Goal: Connect with others: Connect with others

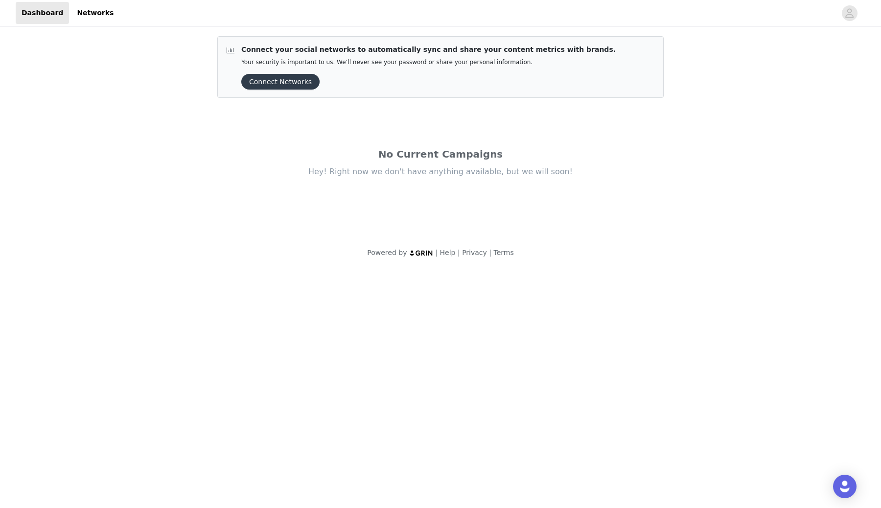
click at [285, 72] on div "Connect your social networks to automatically sync and share your content metri…" at bounding box center [428, 67] width 374 height 45
click at [285, 77] on button "Connect Networks" at bounding box center [280, 82] width 78 height 16
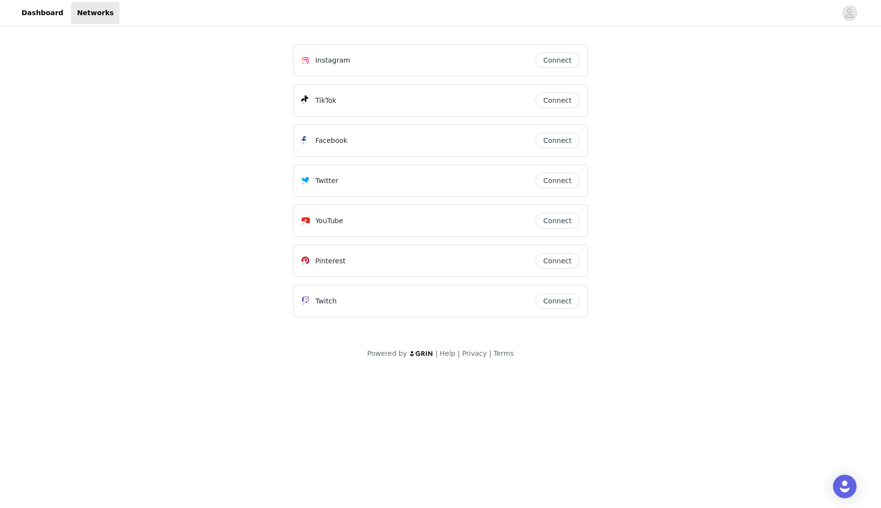
click at [557, 56] on button "Connect" at bounding box center [557, 60] width 44 height 16
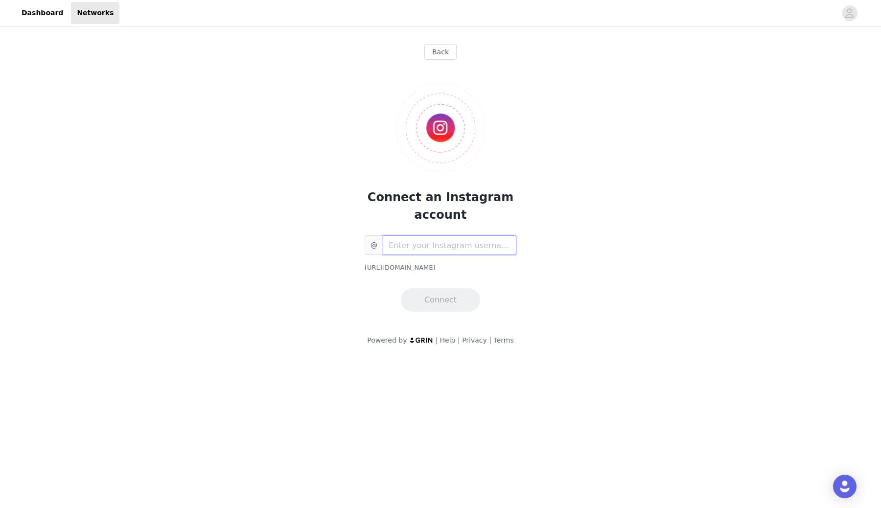
click at [467, 249] on input "text" at bounding box center [450, 245] width 134 height 20
type input "chengybae"
click at [453, 302] on button "Connect" at bounding box center [440, 299] width 79 height 23
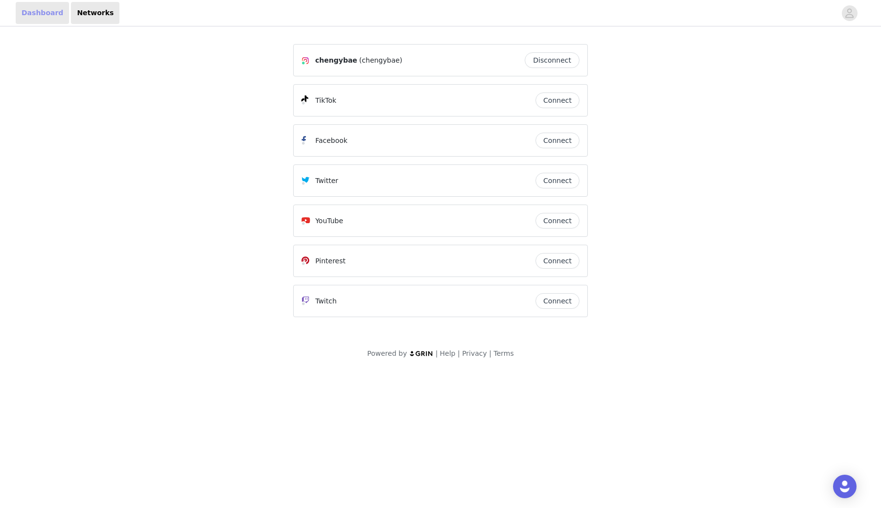
click at [46, 16] on link "Dashboard" at bounding box center [42, 13] width 53 height 22
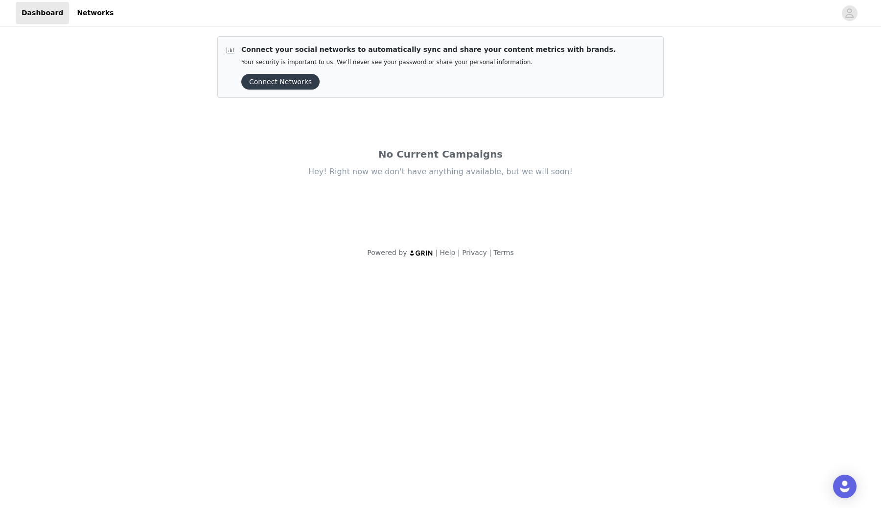
click at [385, 173] on div "Hey! Right now we don't have anything available, but we will soon!" at bounding box center [440, 171] width 411 height 11
click at [91, 13] on link "Networks" at bounding box center [95, 13] width 48 height 22
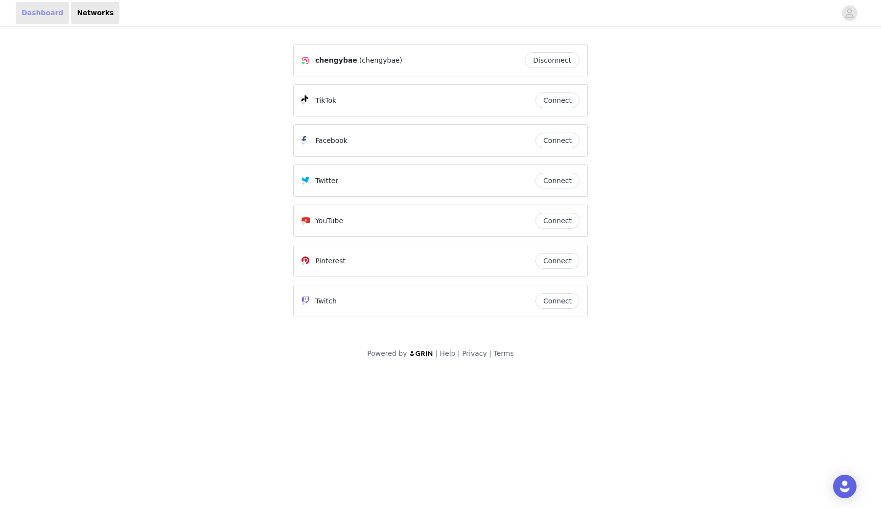
click at [30, 17] on link "Dashboard" at bounding box center [42, 13] width 53 height 22
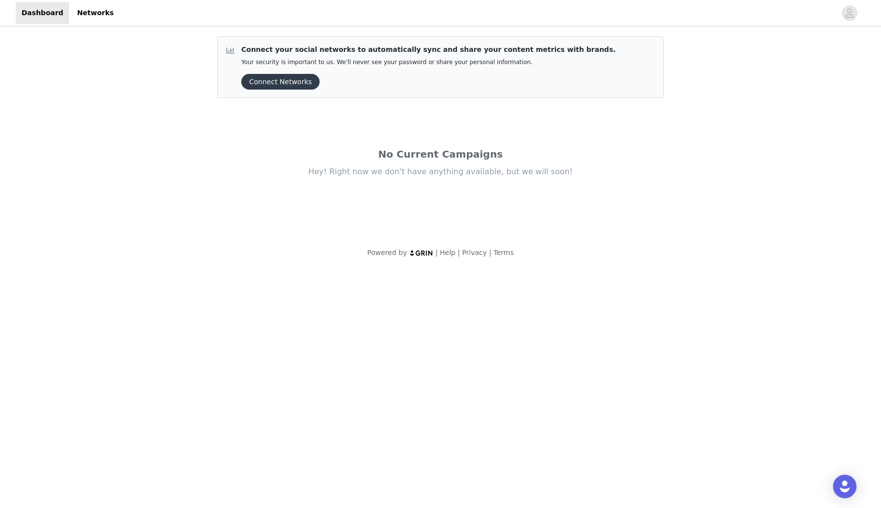
click at [276, 84] on button "Connect Networks" at bounding box center [280, 82] width 78 height 16
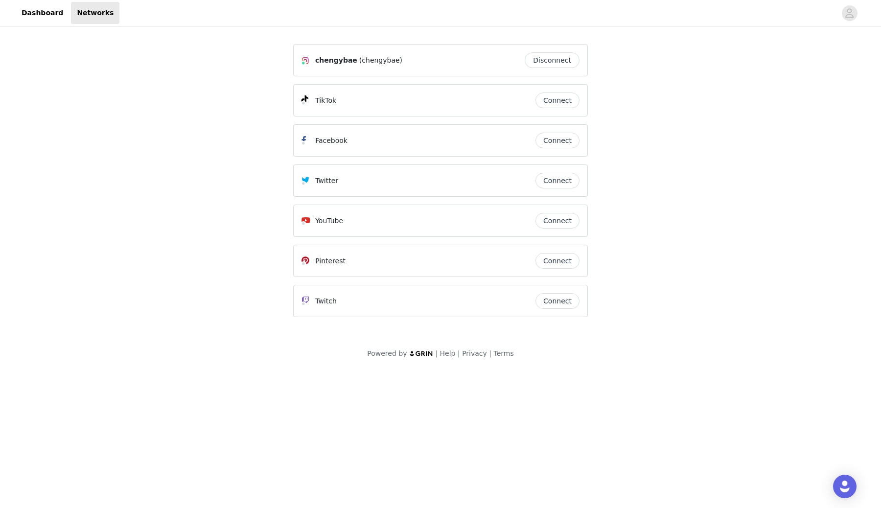
click at [353, 58] on div "chengybae (chengybae)" at bounding box center [359, 60] width 89 height 12
click at [346, 58] on span "chengybae" at bounding box center [336, 60] width 42 height 10
click at [405, 63] on div "chengybae (chengybae)" at bounding box center [412, 60] width 223 height 12
click at [309, 58] on img at bounding box center [305, 61] width 8 height 8
click at [848, 9] on icon "avatar" at bounding box center [849, 12] width 8 height 9
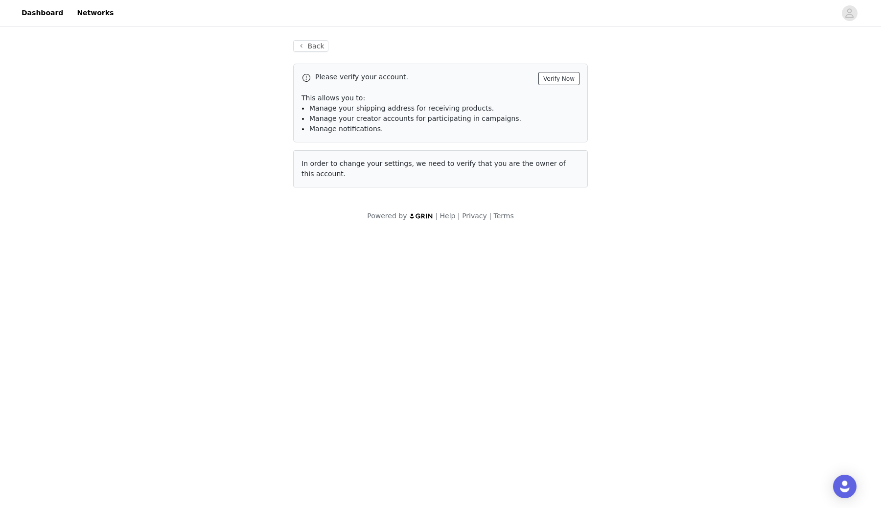
click at [569, 76] on button "Verify Now" at bounding box center [558, 78] width 41 height 13
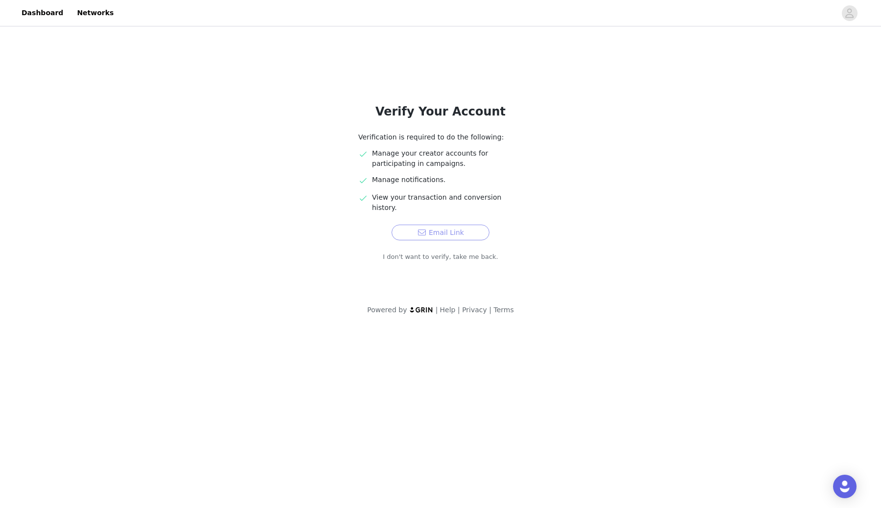
click at [481, 225] on button "Email Link" at bounding box center [440, 233] width 98 height 16
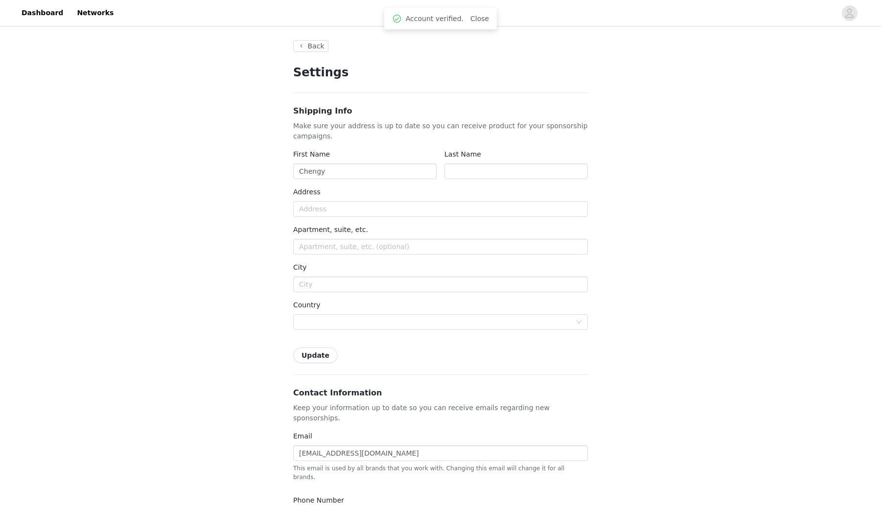
type input "+1 ([GEOGRAPHIC_DATA])"
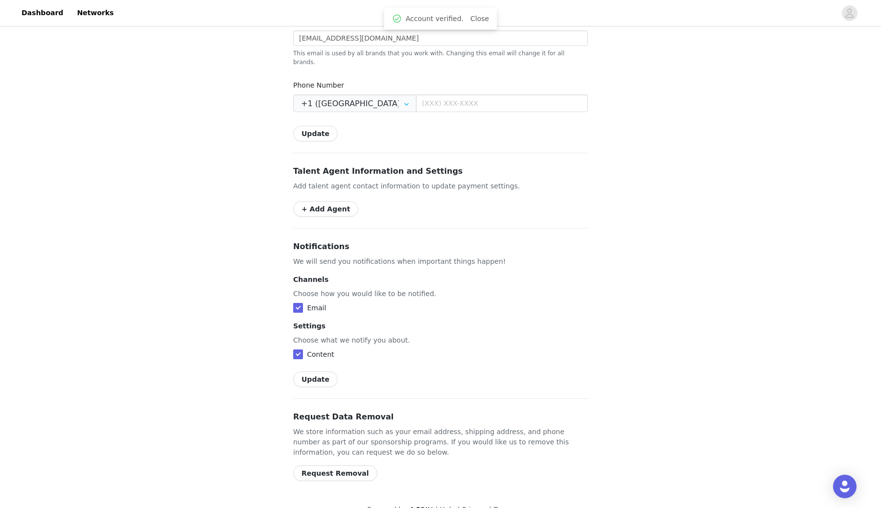
scroll to position [414, 0]
click at [301, 304] on input "checkbox" at bounding box center [298, 309] width 10 height 10
checkbox input "false"
click at [301, 350] on label at bounding box center [299, 355] width 12 height 10
click at [301, 350] on input "checkbox" at bounding box center [298, 355] width 10 height 10
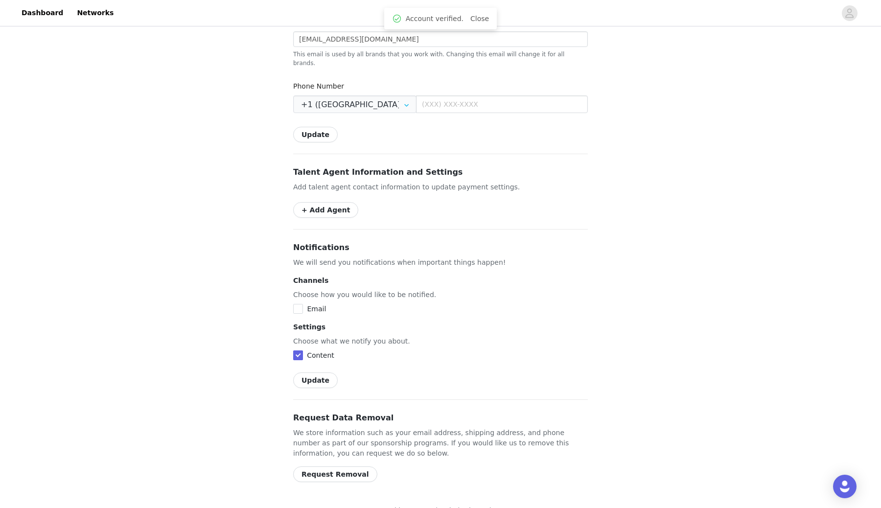
checkbox input "false"
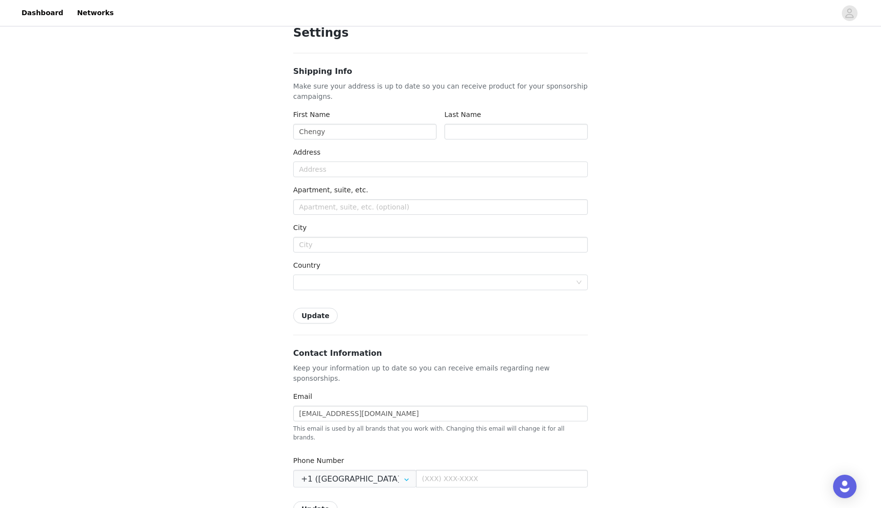
scroll to position [0, 0]
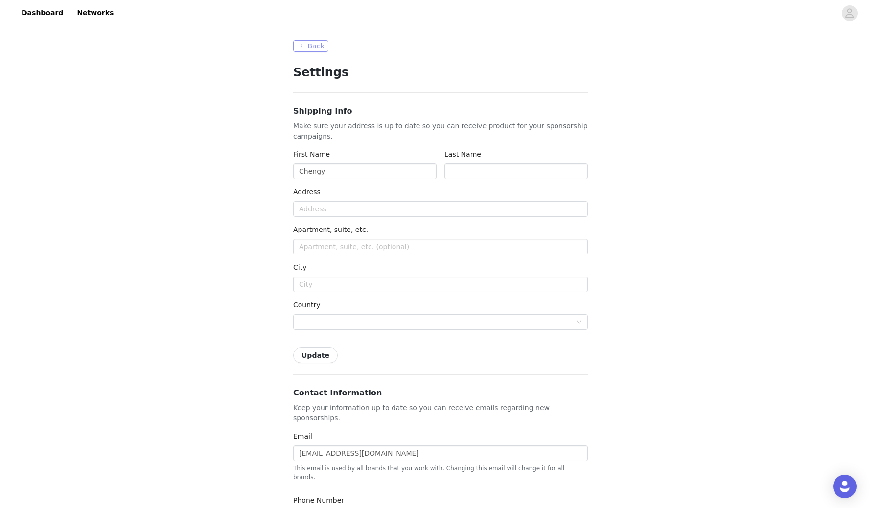
click at [304, 50] on button "Back" at bounding box center [310, 46] width 35 height 12
click at [43, 15] on link "Dashboard" at bounding box center [42, 13] width 53 height 22
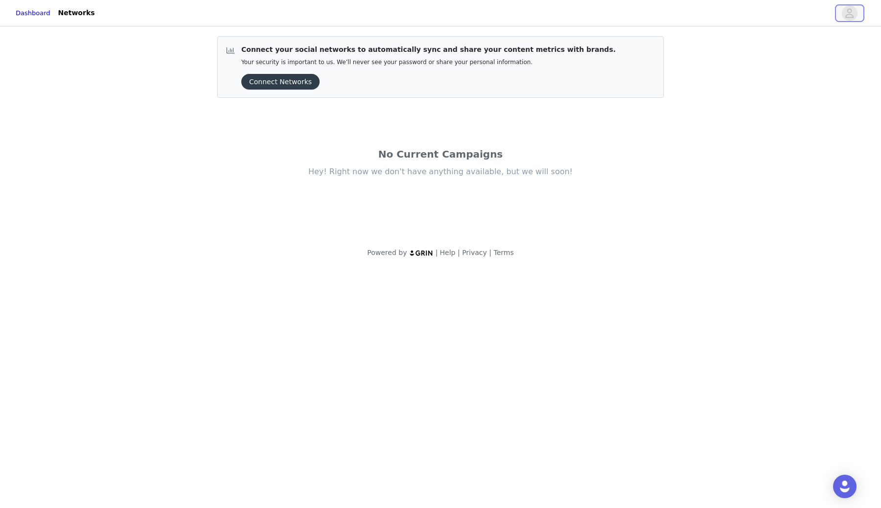
click at [861, 13] on button "button" at bounding box center [849, 13] width 27 height 16
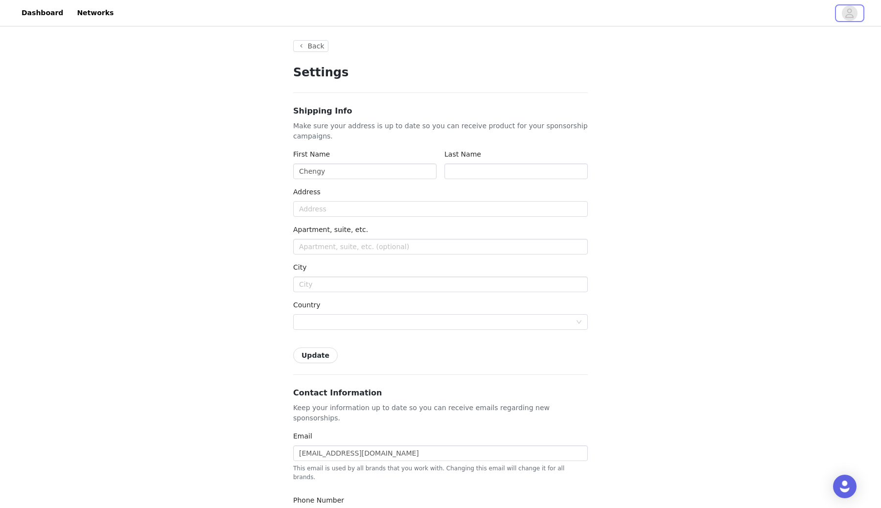
type input "+1 ([GEOGRAPHIC_DATA])"
click at [310, 46] on button "Back" at bounding box center [310, 46] width 35 height 12
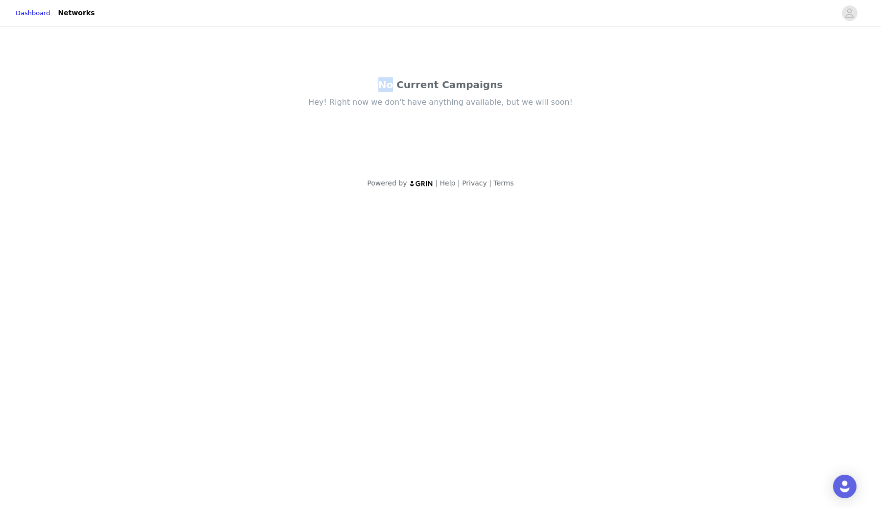
click at [310, 46] on div "No Current Campaigns Hey! Right now we don't have anything available, but we wi…" at bounding box center [440, 97] width 470 height 138
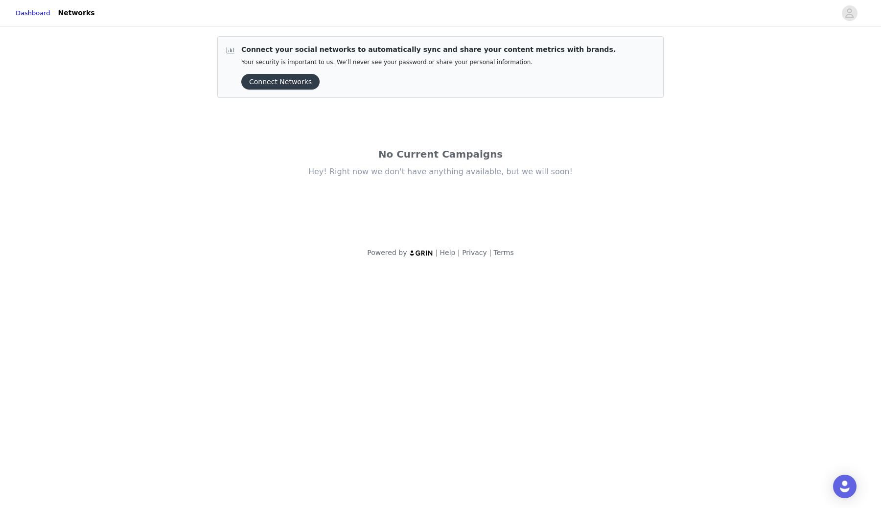
click at [450, 213] on div "No Current Campaigns Hey! Right now we don't have anything available, but we wi…" at bounding box center [440, 167] width 470 height 138
click at [76, 27] on div "Dashboard Networks Connect your social networks to automatically sync and share…" at bounding box center [440, 135] width 881 height 270
click at [77, 22] on link "Networks" at bounding box center [76, 13] width 48 height 22
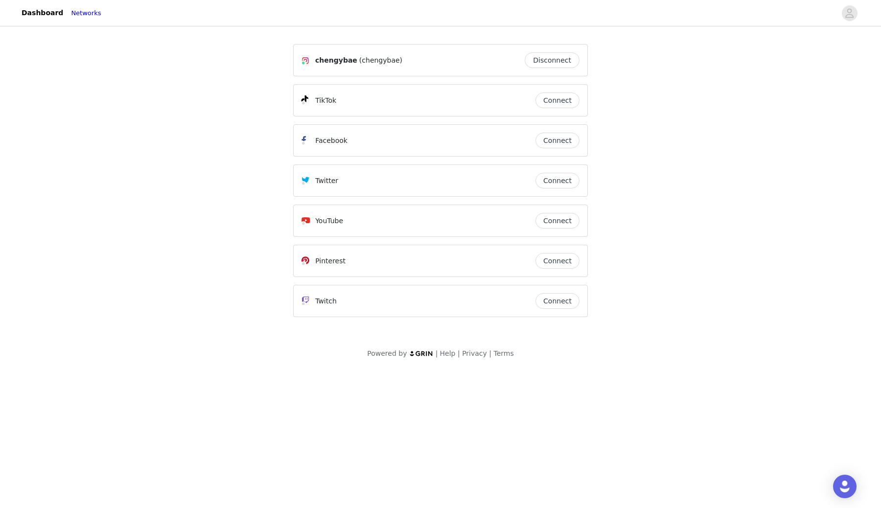
click at [425, 353] on img at bounding box center [421, 353] width 24 height 6
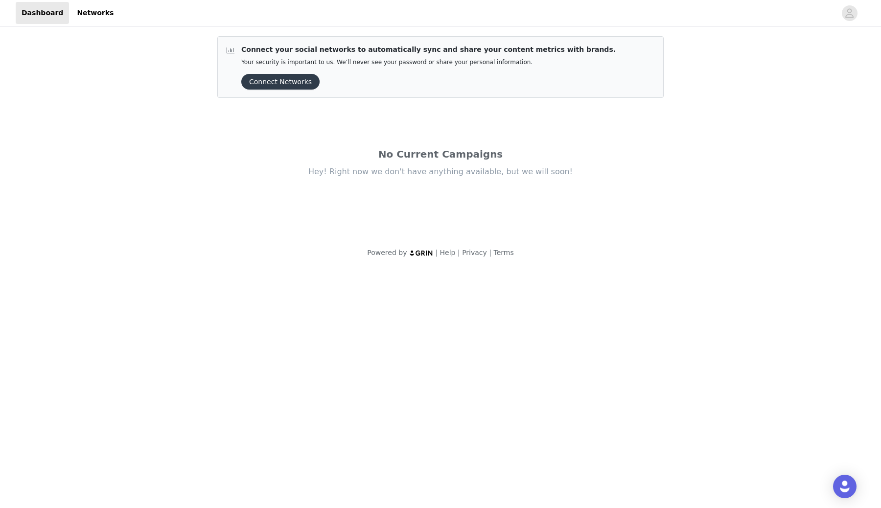
click at [296, 80] on button "Connect Networks" at bounding box center [280, 82] width 78 height 16
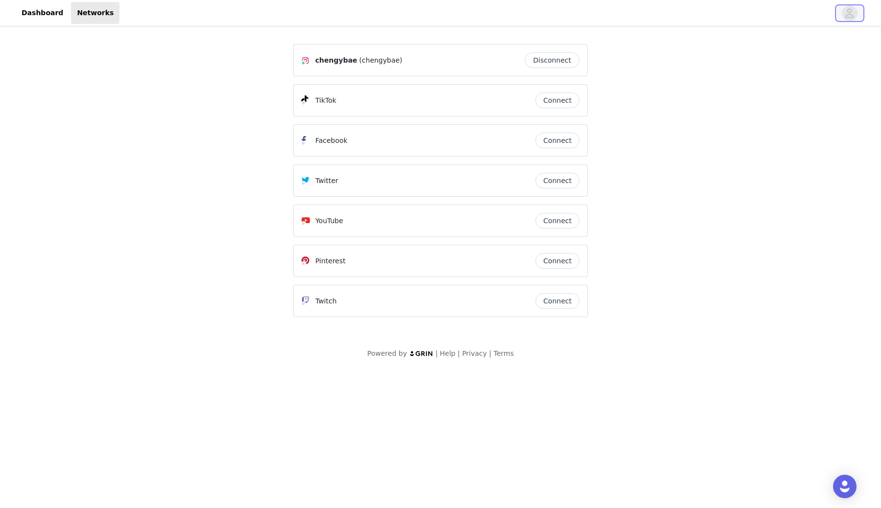
click at [846, 15] on icon "avatar" at bounding box center [849, 12] width 8 height 9
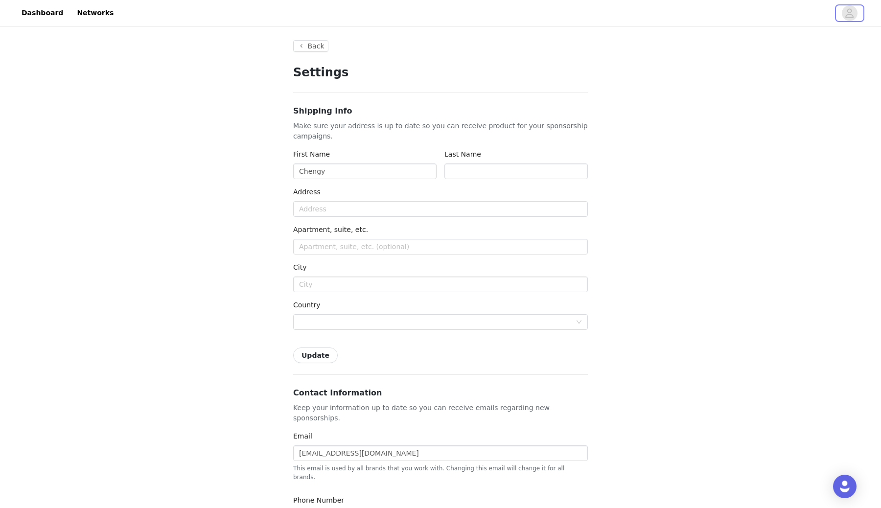
type input "+1 ([GEOGRAPHIC_DATA])"
click at [516, 175] on input "text" at bounding box center [515, 171] width 143 height 16
type input "[PERSON_NAME]"
type input "[STREET_ADDRESS]"
type input "11-03"
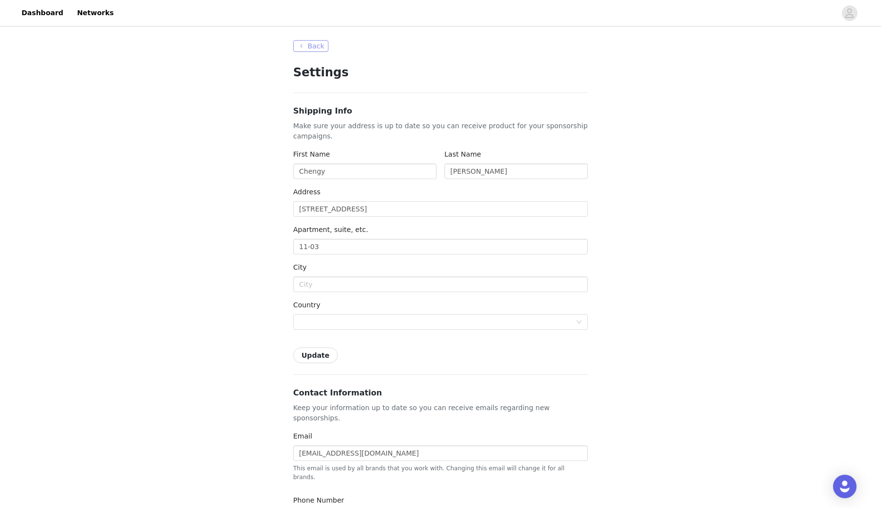
click at [315, 47] on button "Back" at bounding box center [310, 46] width 35 height 12
click at [310, 42] on button "Back" at bounding box center [310, 46] width 35 height 12
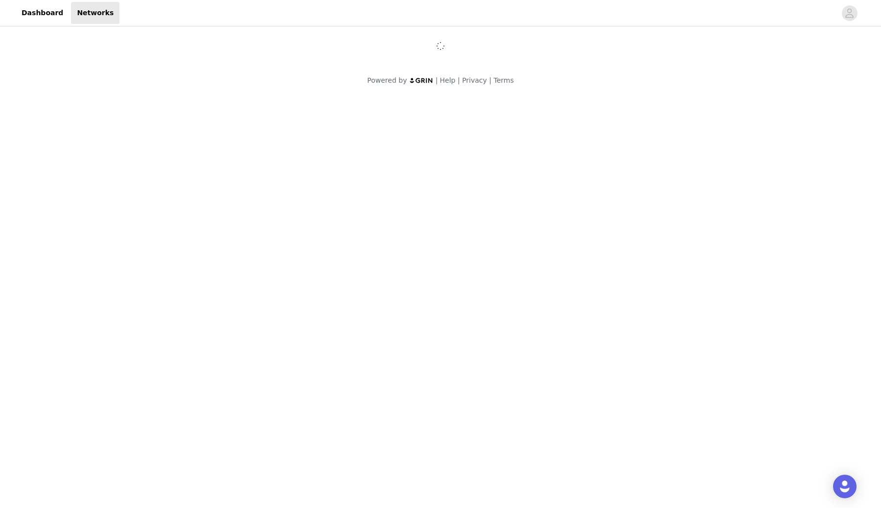
click at [310, 42] on div at bounding box center [440, 46] width 294 height 12
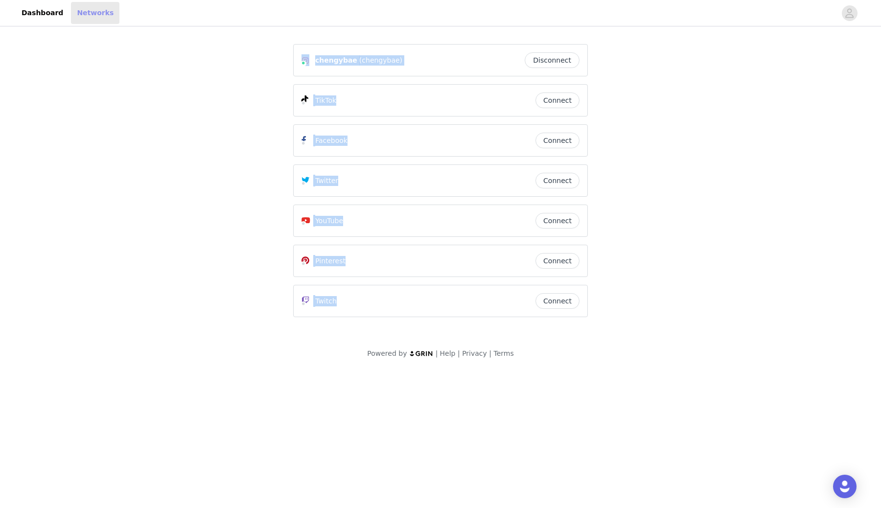
click at [71, 19] on link "Networks" at bounding box center [95, 13] width 48 height 22
click at [38, 16] on link "Dashboard" at bounding box center [42, 13] width 53 height 22
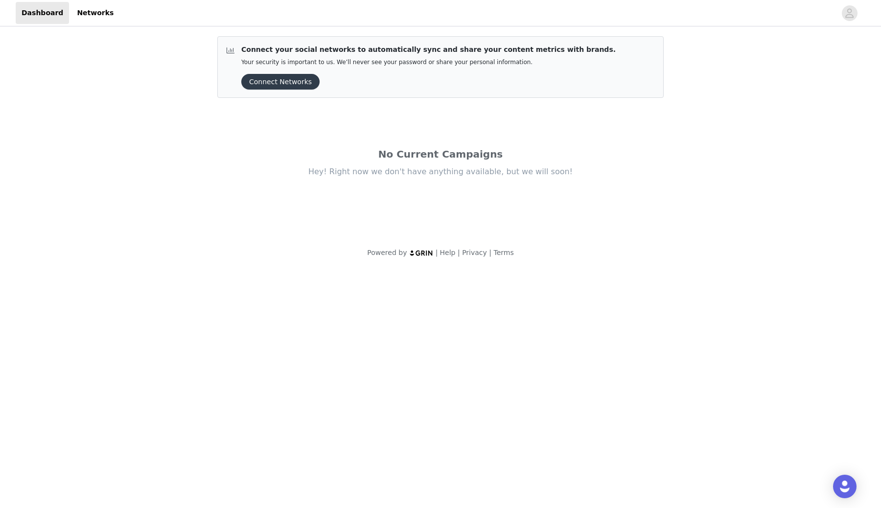
click at [452, 79] on div "Connect Networks" at bounding box center [428, 82] width 374 height 16
click at [453, 152] on div "No Current Campaigns" at bounding box center [440, 154] width 411 height 15
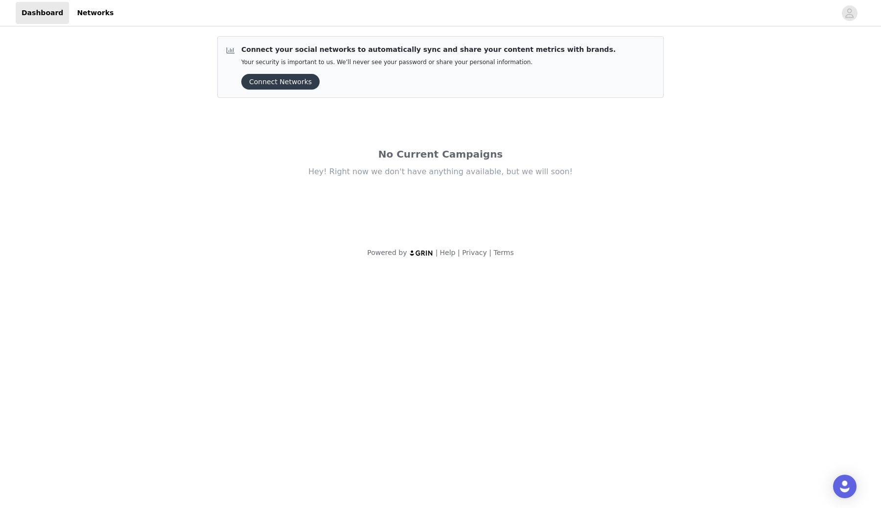
click at [522, 159] on div "No Current Campaigns" at bounding box center [440, 154] width 411 height 15
click at [98, 9] on link "Networks" at bounding box center [95, 13] width 48 height 22
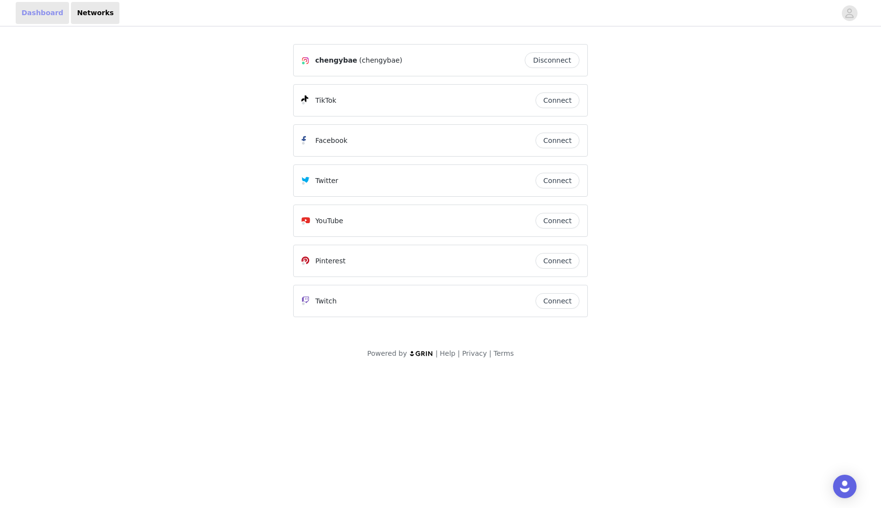
click at [35, 13] on link "Dashboard" at bounding box center [42, 13] width 53 height 22
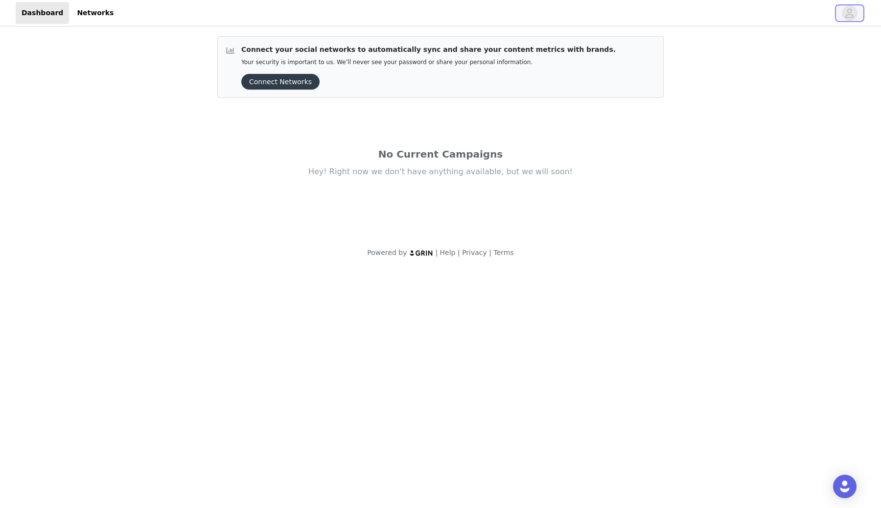
click at [850, 12] on icon "avatar" at bounding box center [849, 12] width 8 height 9
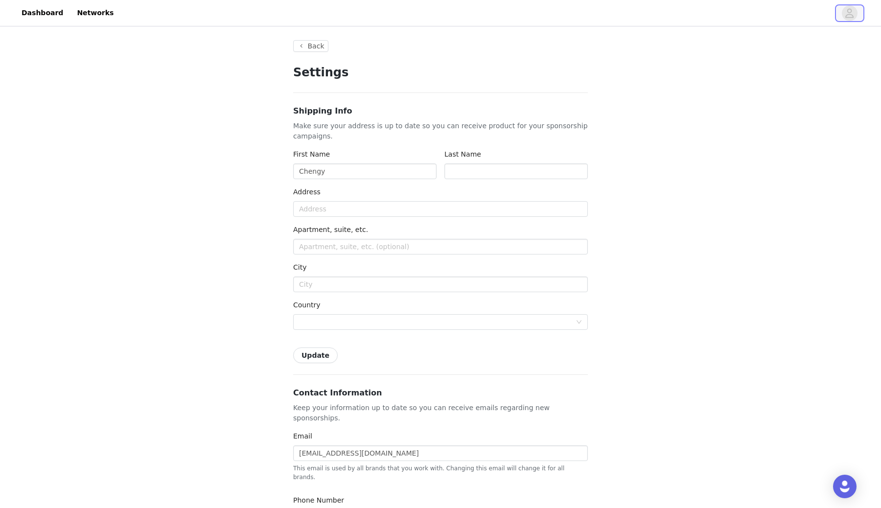
type input "+1 ([GEOGRAPHIC_DATA])"
click at [328, 49] on div "Back Settings Shipping Info Make sure your address is up to date so you can rec…" at bounding box center [440, 467] width 318 height 879
click at [323, 47] on button "Back" at bounding box center [310, 46] width 35 height 12
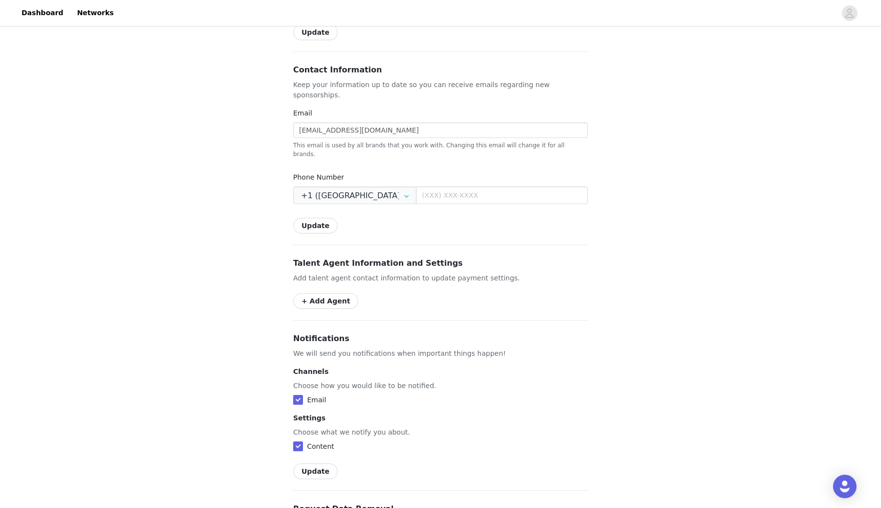
scroll to position [324, 0]
